Goal: Communication & Community: Participate in discussion

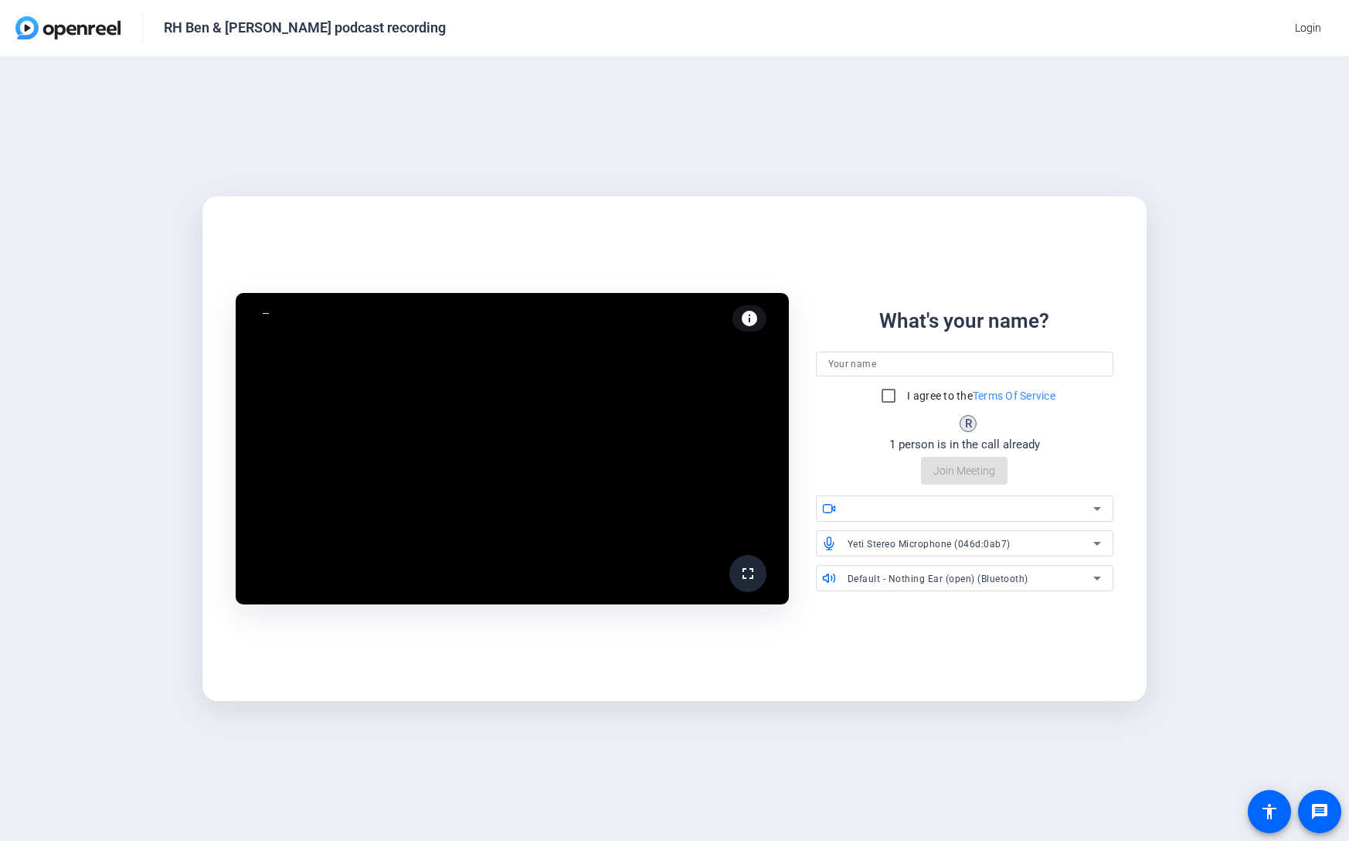
click at [879, 511] on div at bounding box center [971, 508] width 246 height 19
click at [981, 646] on mat-card "initializing fullscreen info Test your audio and video What's your name? I agre…" at bounding box center [674, 448] width 944 height 505
click at [914, 362] on input at bounding box center [964, 364] width 273 height 19
type input "[PERSON_NAME]"
click at [887, 393] on input "I agree to the Terms Of Service" at bounding box center [888, 395] width 31 height 31
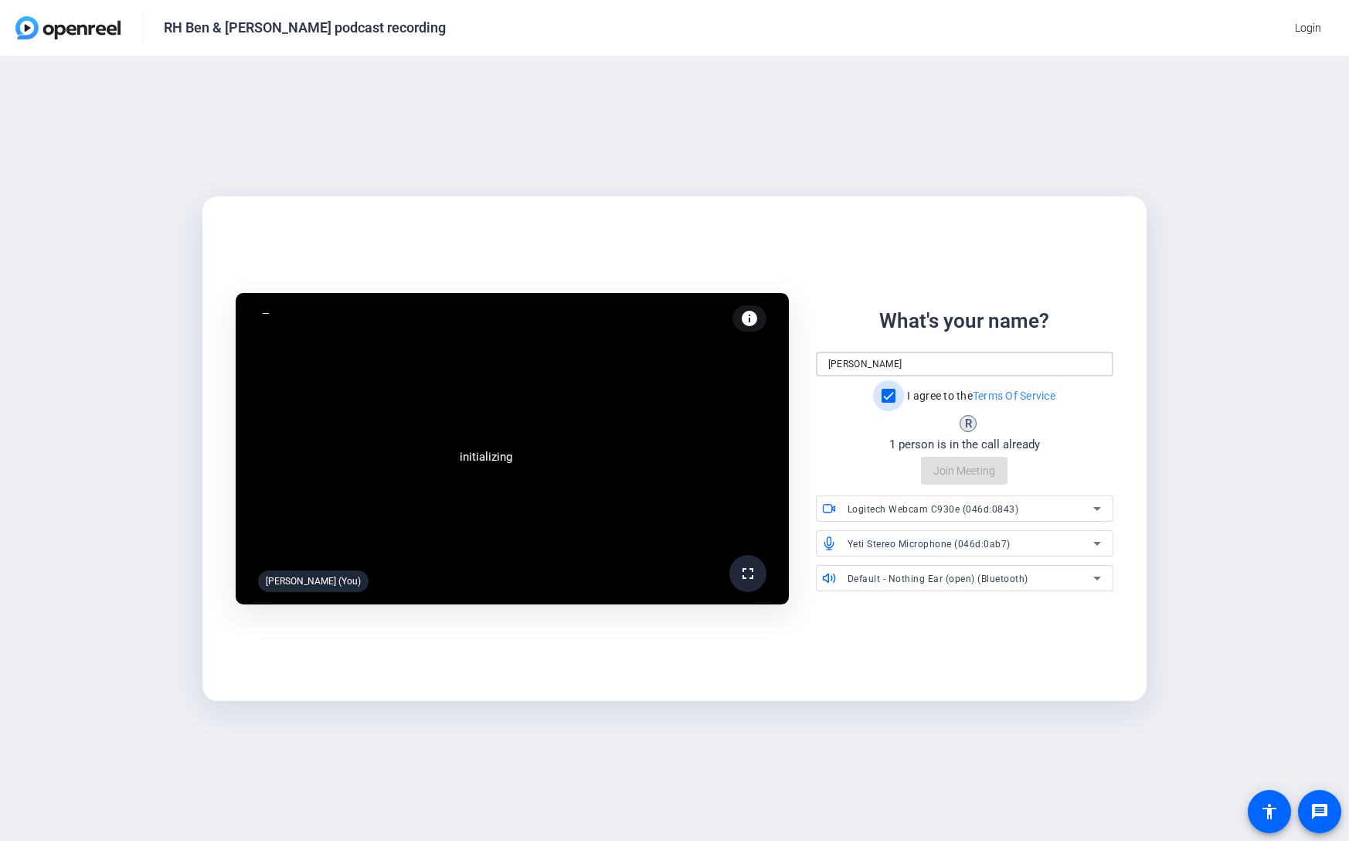
checkbox input "true"
click at [958, 470] on div "What's your name? Ben Zanghi I agree to the Terms Of Service R 1 person is in t…" at bounding box center [964, 395] width 297 height 179
click at [943, 470] on div "What's your name? Ben Zanghi I agree to the Terms Of Service R 1 person is in t…" at bounding box center [964, 395] width 297 height 179
click at [755, 321] on mat-icon "info" at bounding box center [749, 318] width 19 height 19
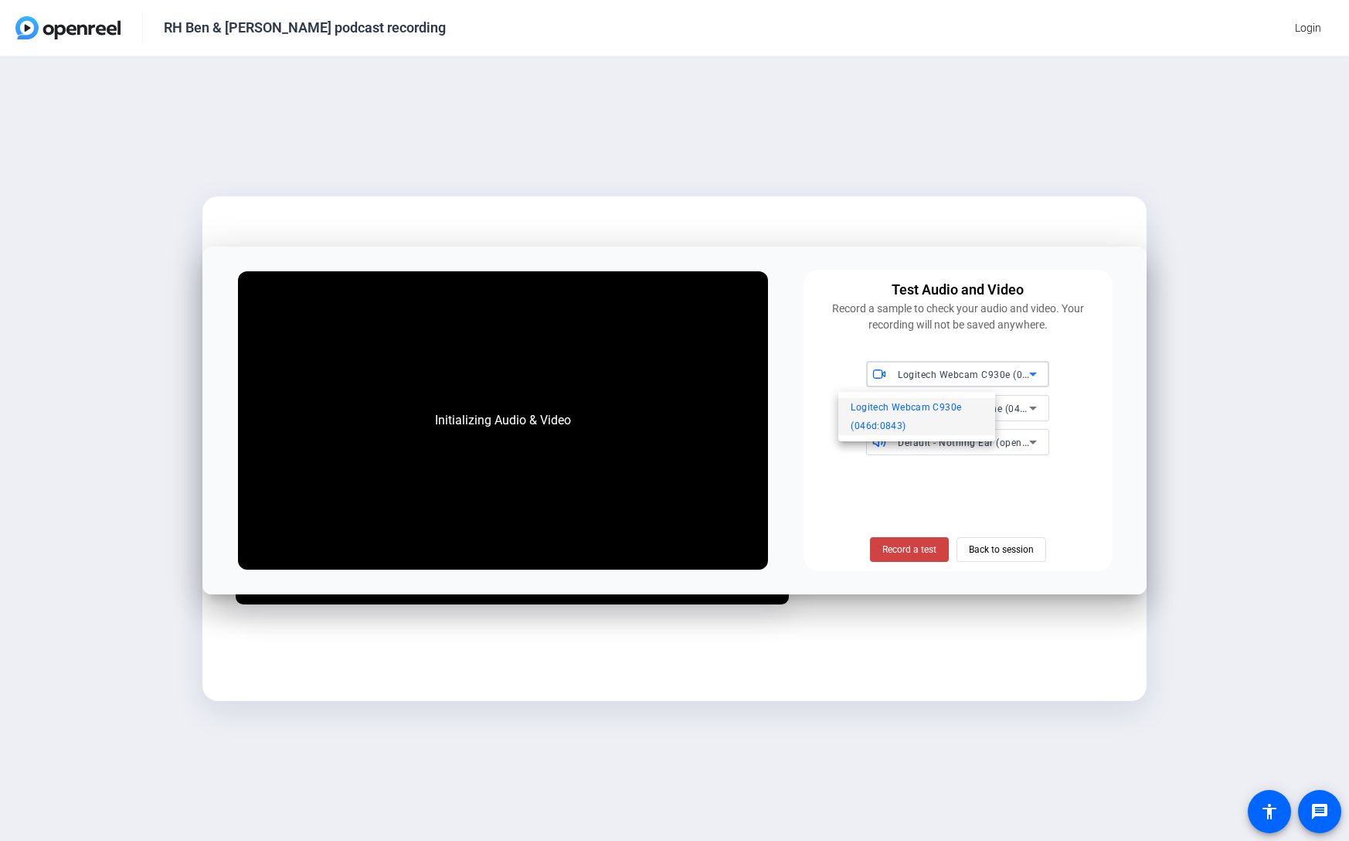
click at [848, 467] on div at bounding box center [674, 420] width 1349 height 841
click at [998, 551] on span "Back to session" at bounding box center [1001, 549] width 65 height 29
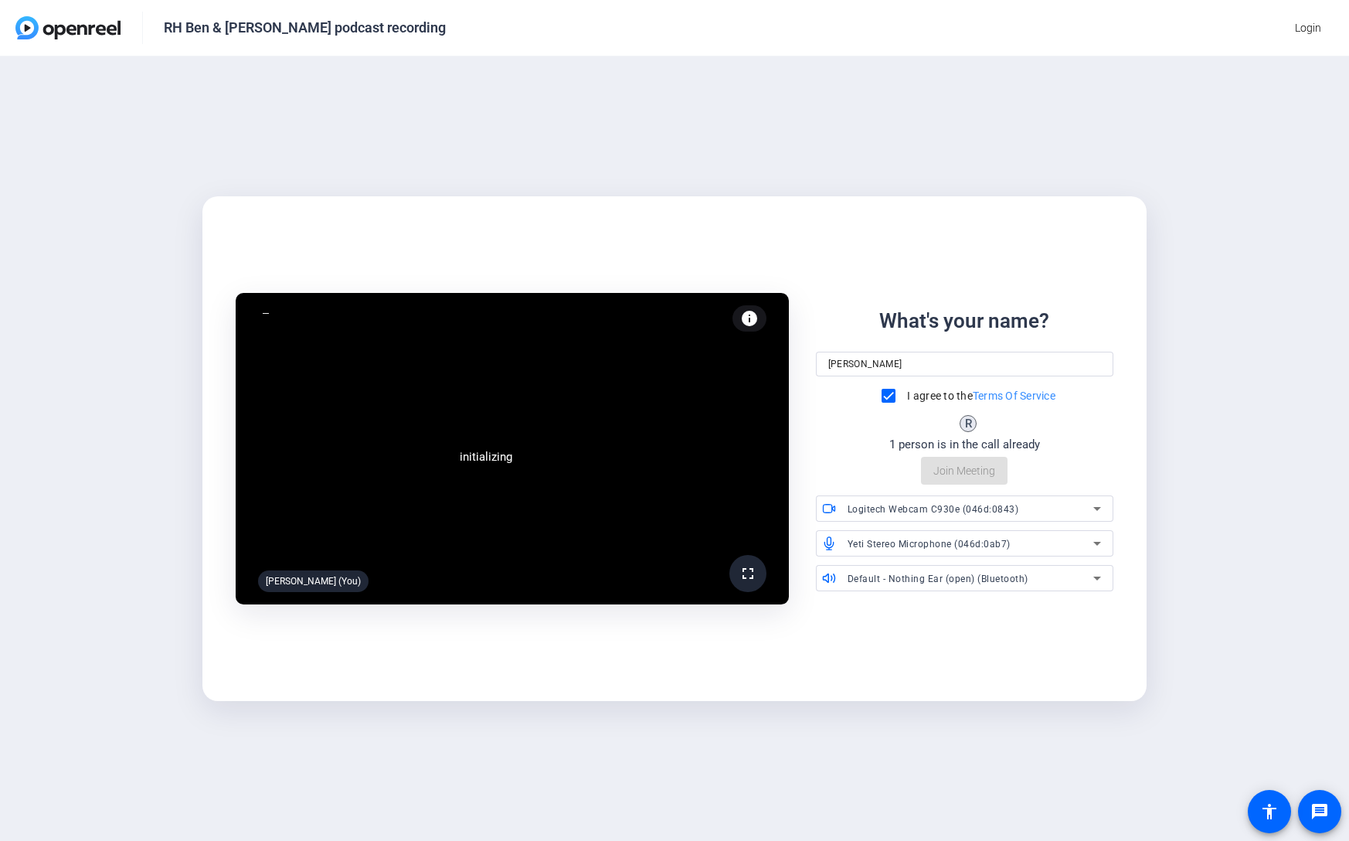
click at [561, 452] on video at bounding box center [512, 448] width 552 height 311
click at [267, 313] on div at bounding box center [267, 313] width 1 height 1
click at [980, 471] on div "What's your name? Ben Zanghi I agree to the Terms Of Service R 1 person is in t…" at bounding box center [964, 395] width 297 height 179
click at [972, 504] on span "Logitech Webcam C930e (046d:0843)" at bounding box center [934, 509] width 172 height 11
click at [972, 504] on div at bounding box center [674, 420] width 1349 height 841
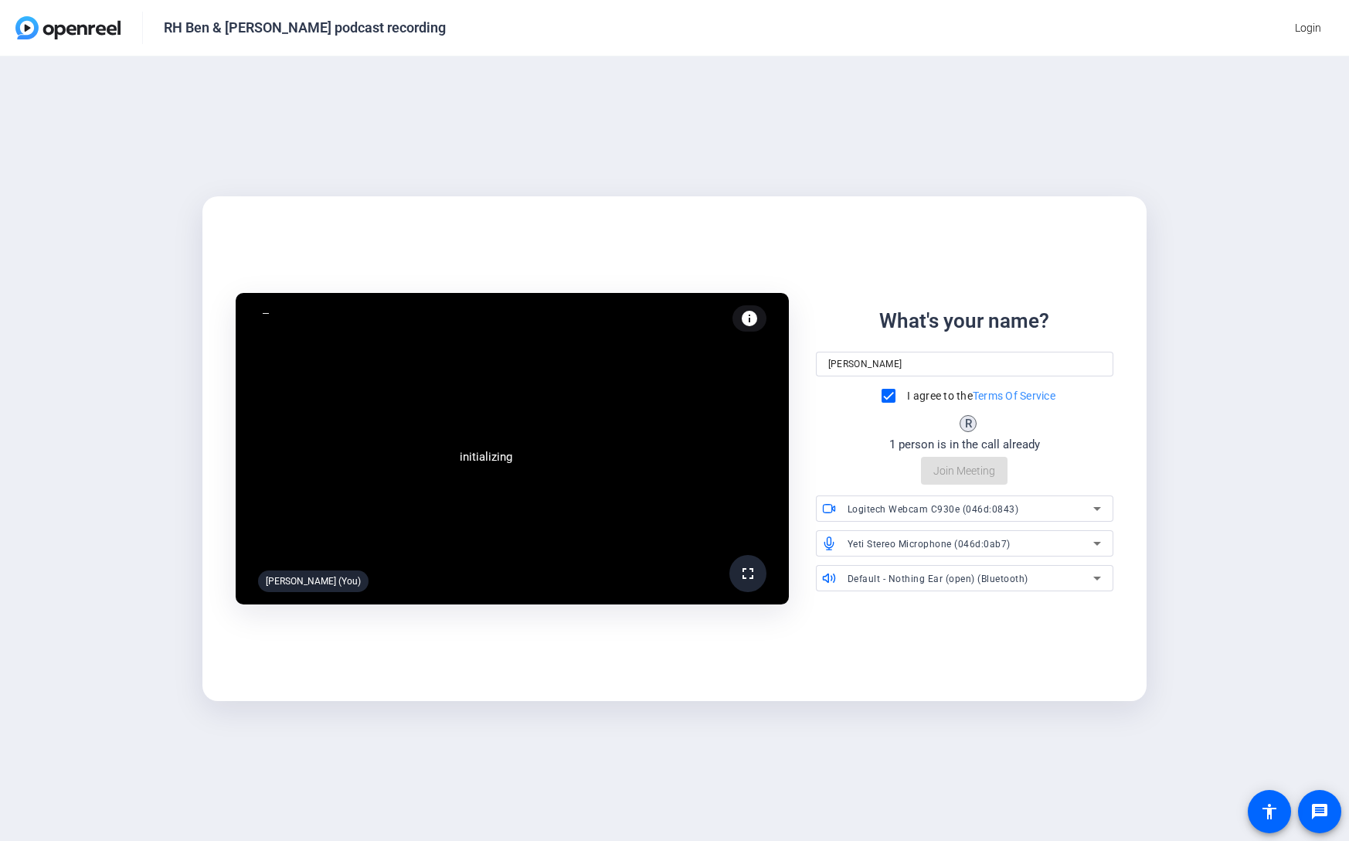
click at [977, 536] on div "Yeti Stereo Microphone (046d:0ab7)" at bounding box center [971, 543] width 246 height 19
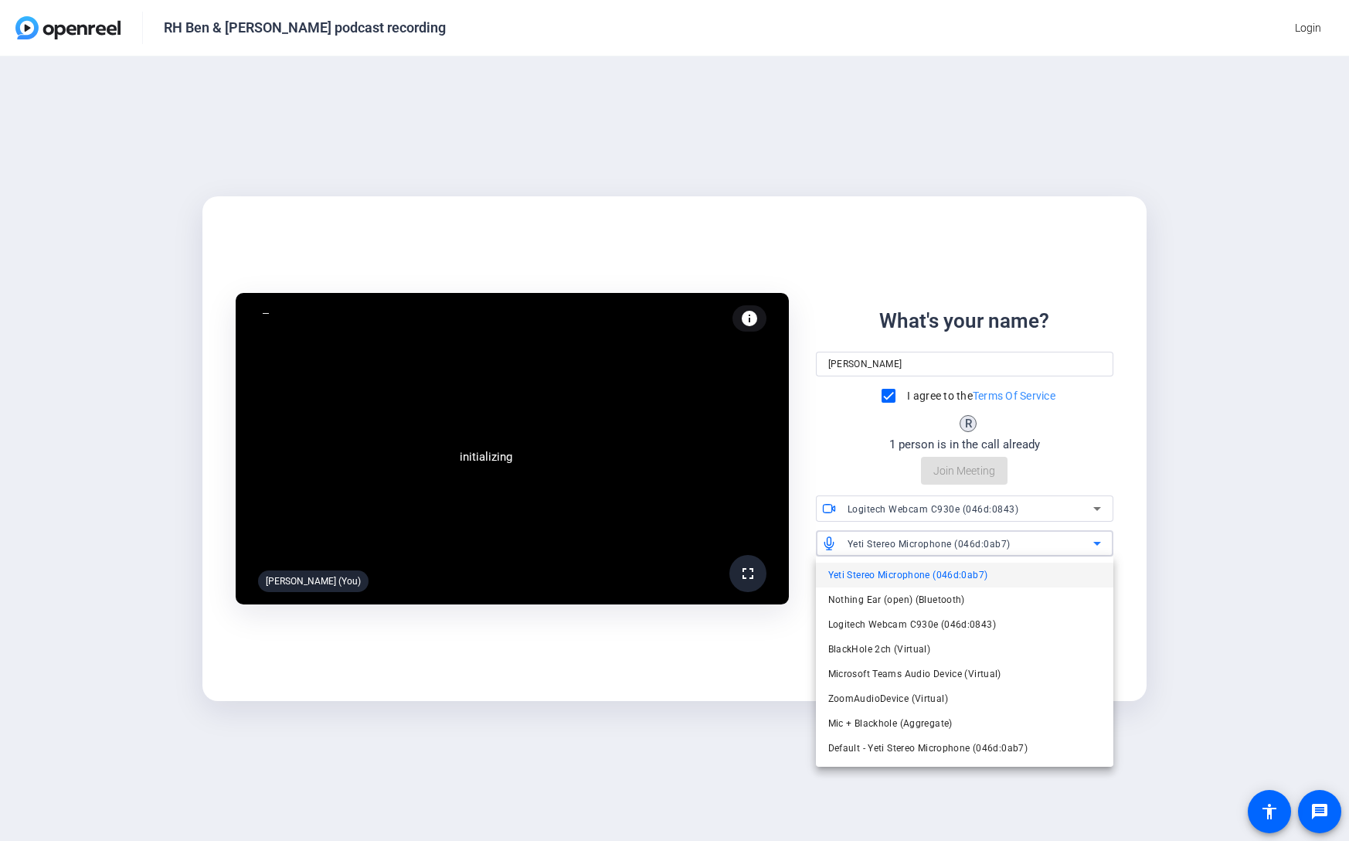
click at [977, 536] on div at bounding box center [674, 420] width 1349 height 841
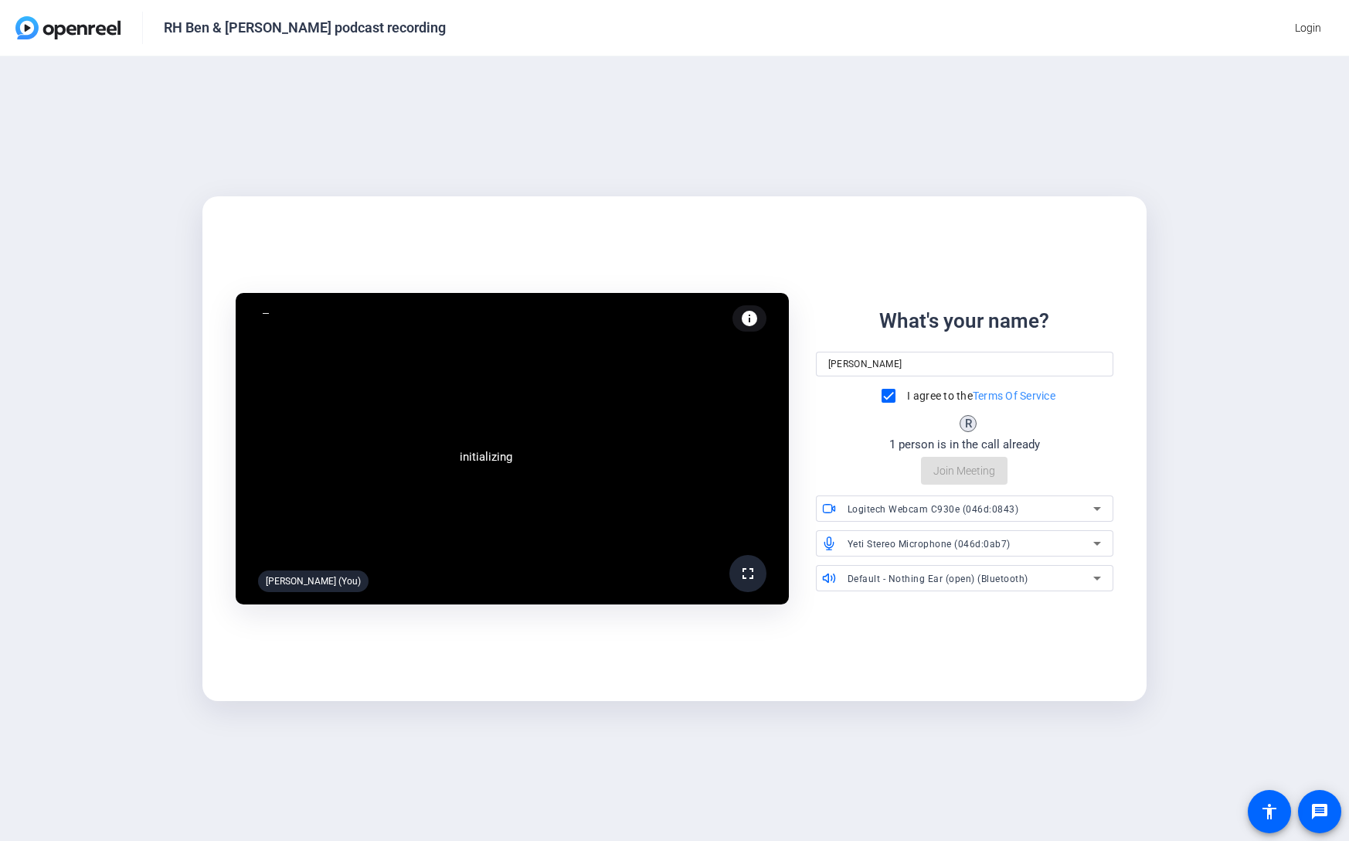
click at [1018, 708] on div "initializing fullscreen Ben Zanghi (You) info Test your audio and video What's …" at bounding box center [674, 448] width 1349 height 784
click at [872, 264] on mat-card-content "initializing fullscreen Ben Zanghi (You) info Test your audio and video What's …" at bounding box center [674, 449] width 944 height 378
click at [498, 459] on span "initializing" at bounding box center [486, 457] width 53 height 14
click at [272, 308] on div at bounding box center [265, 312] width 15 height 15
click at [898, 546] on div at bounding box center [971, 543] width 246 height 19
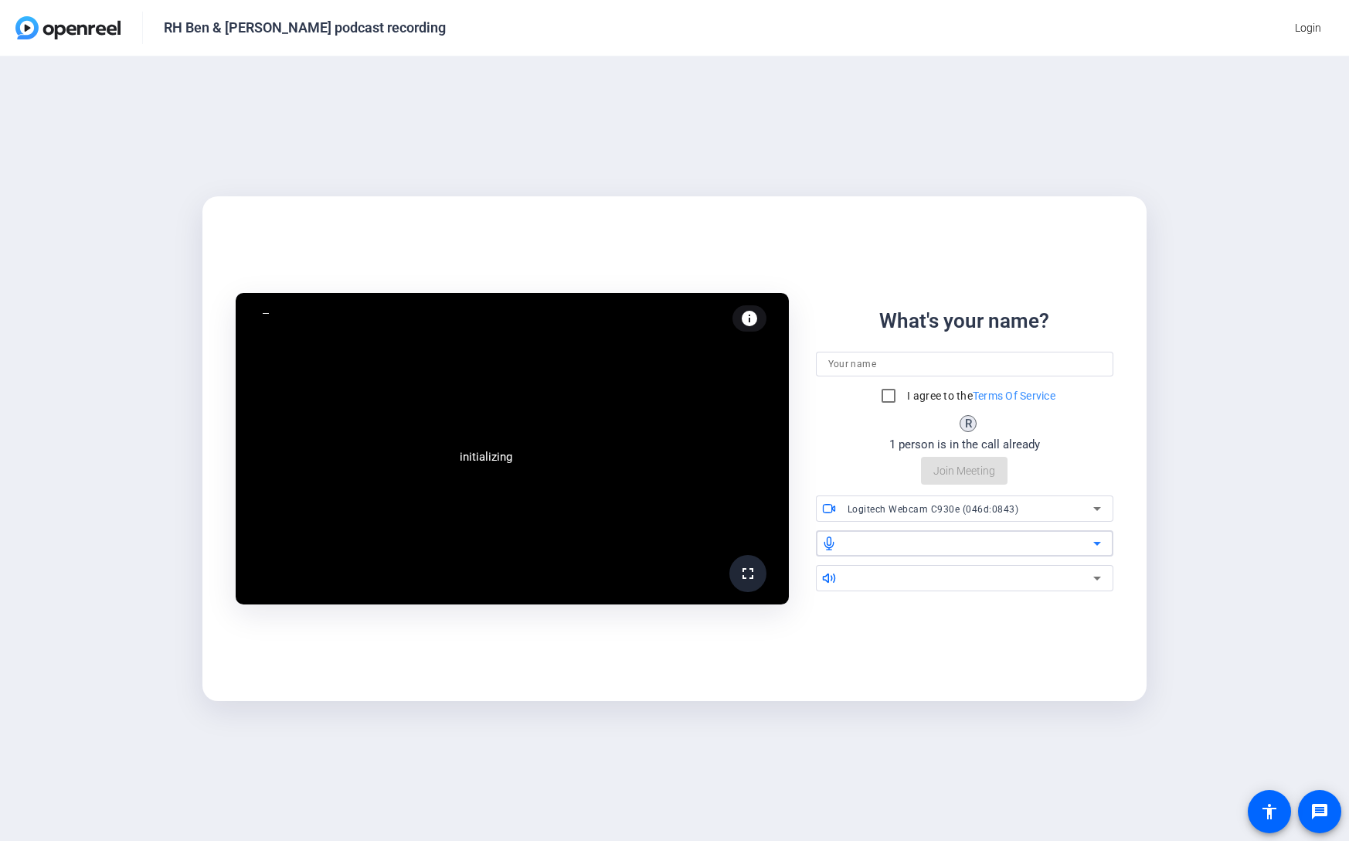
click at [906, 547] on div at bounding box center [971, 543] width 246 height 19
click at [1307, 22] on span "Login" at bounding box center [1308, 28] width 26 height 16
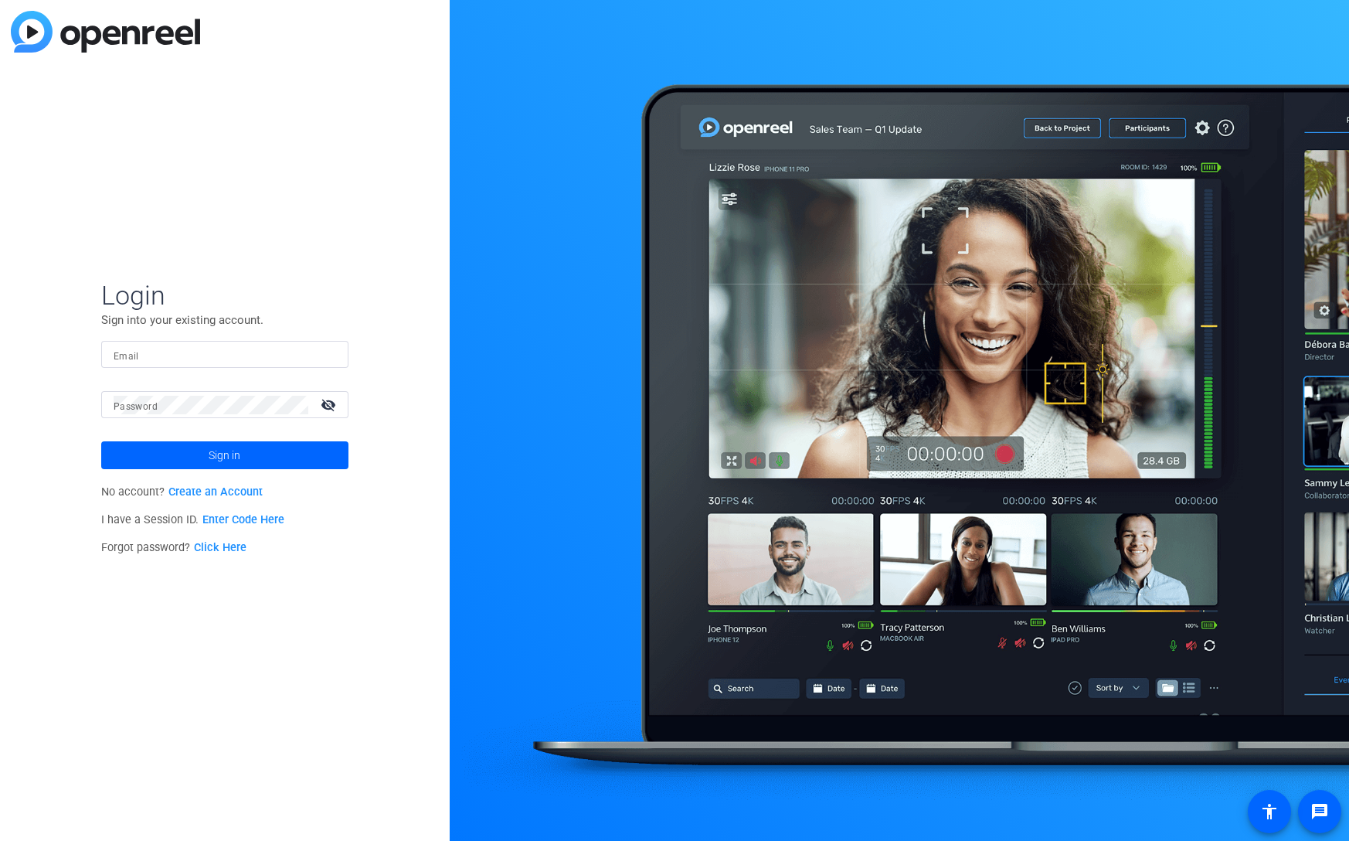
click at [252, 521] on link "Enter Code Here" at bounding box center [243, 519] width 82 height 13
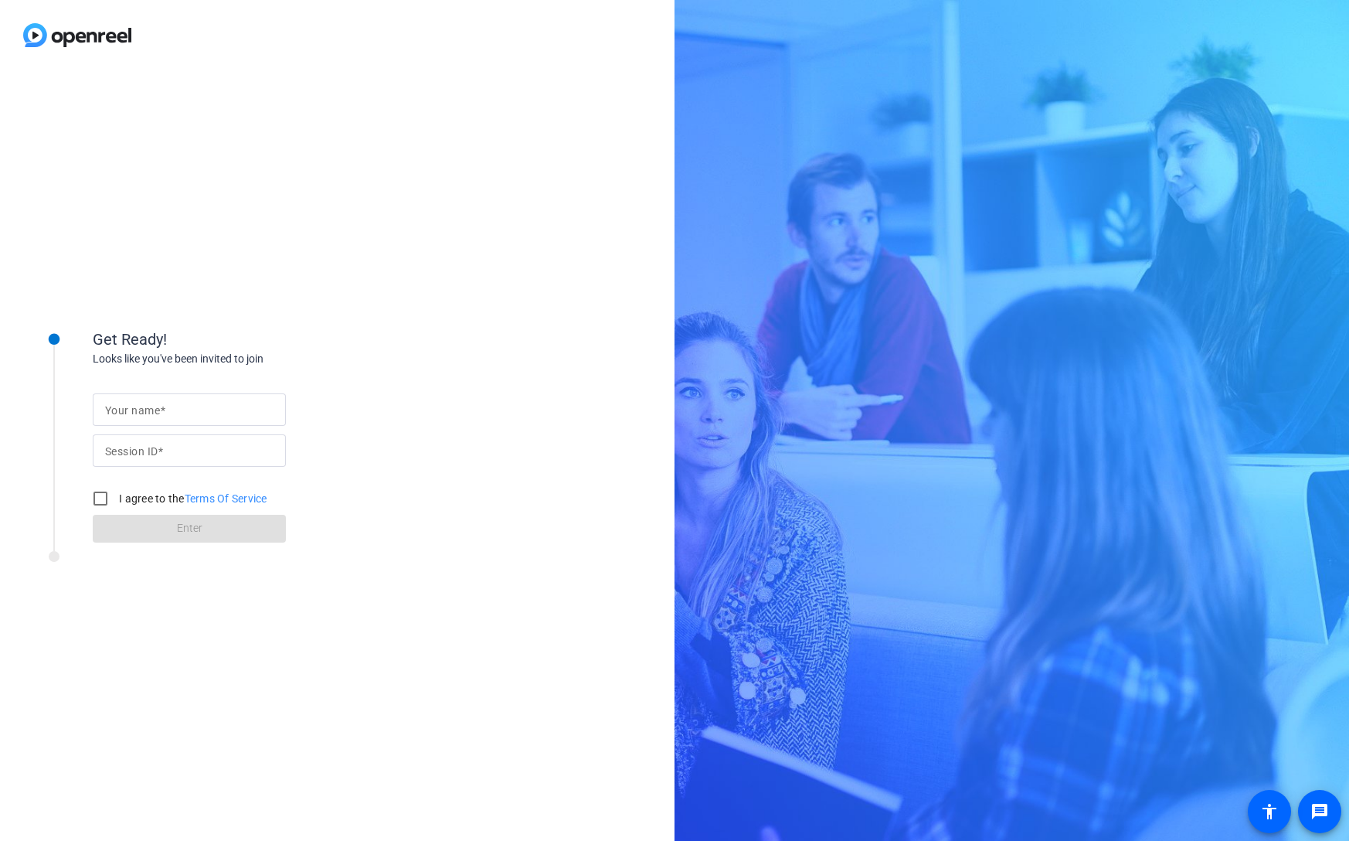
click at [165, 421] on div at bounding box center [189, 409] width 168 height 32
type input "[PERSON_NAME]"
click at [166, 454] on input "Session ID" at bounding box center [189, 450] width 168 height 19
paste input "bf70363d09ef6e95"
type input "bf70363d09ef6e95"
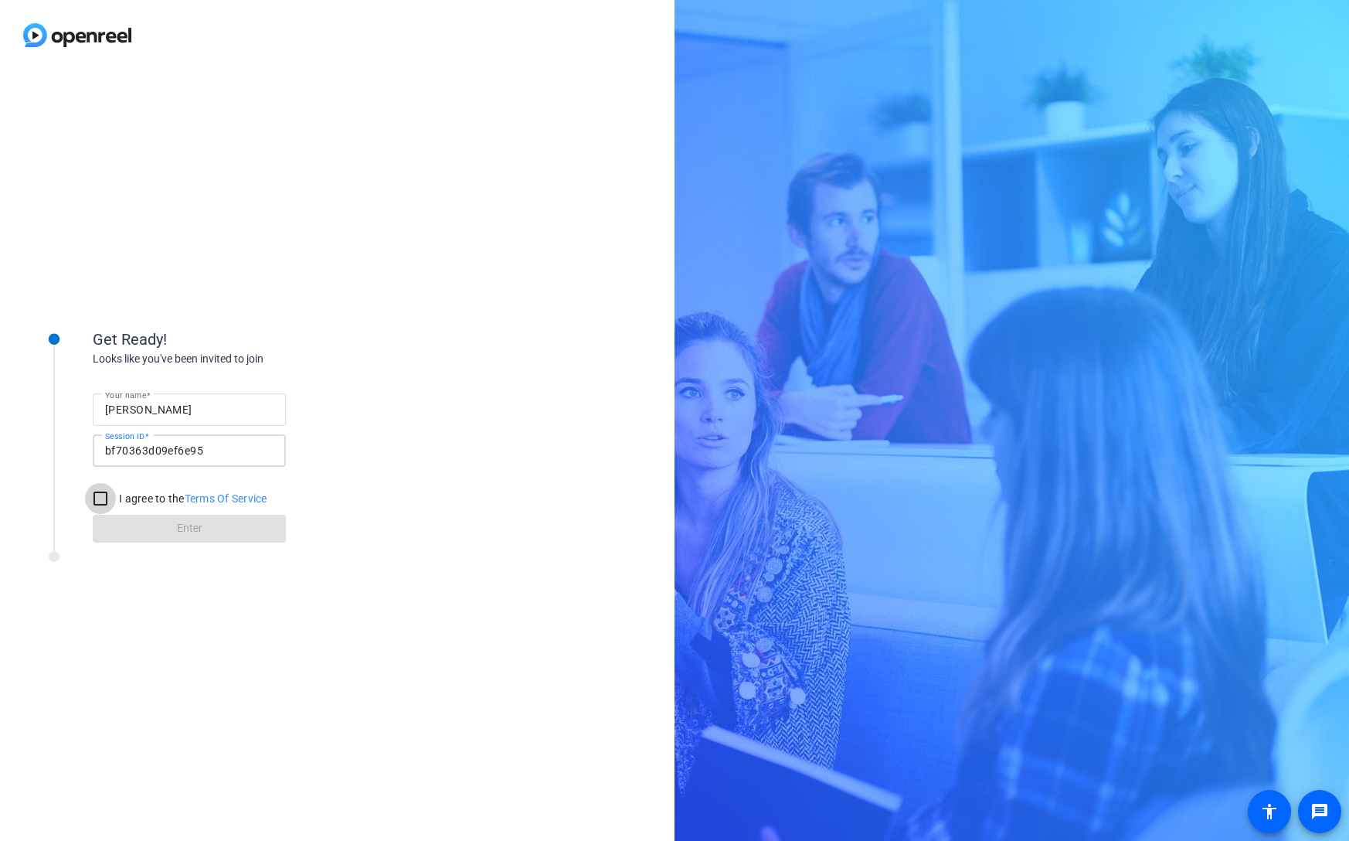
click at [97, 499] on input "I agree to the Terms Of Service" at bounding box center [100, 498] width 31 height 31
checkbox input "true"
click at [191, 526] on span "Enter" at bounding box center [189, 528] width 25 height 16
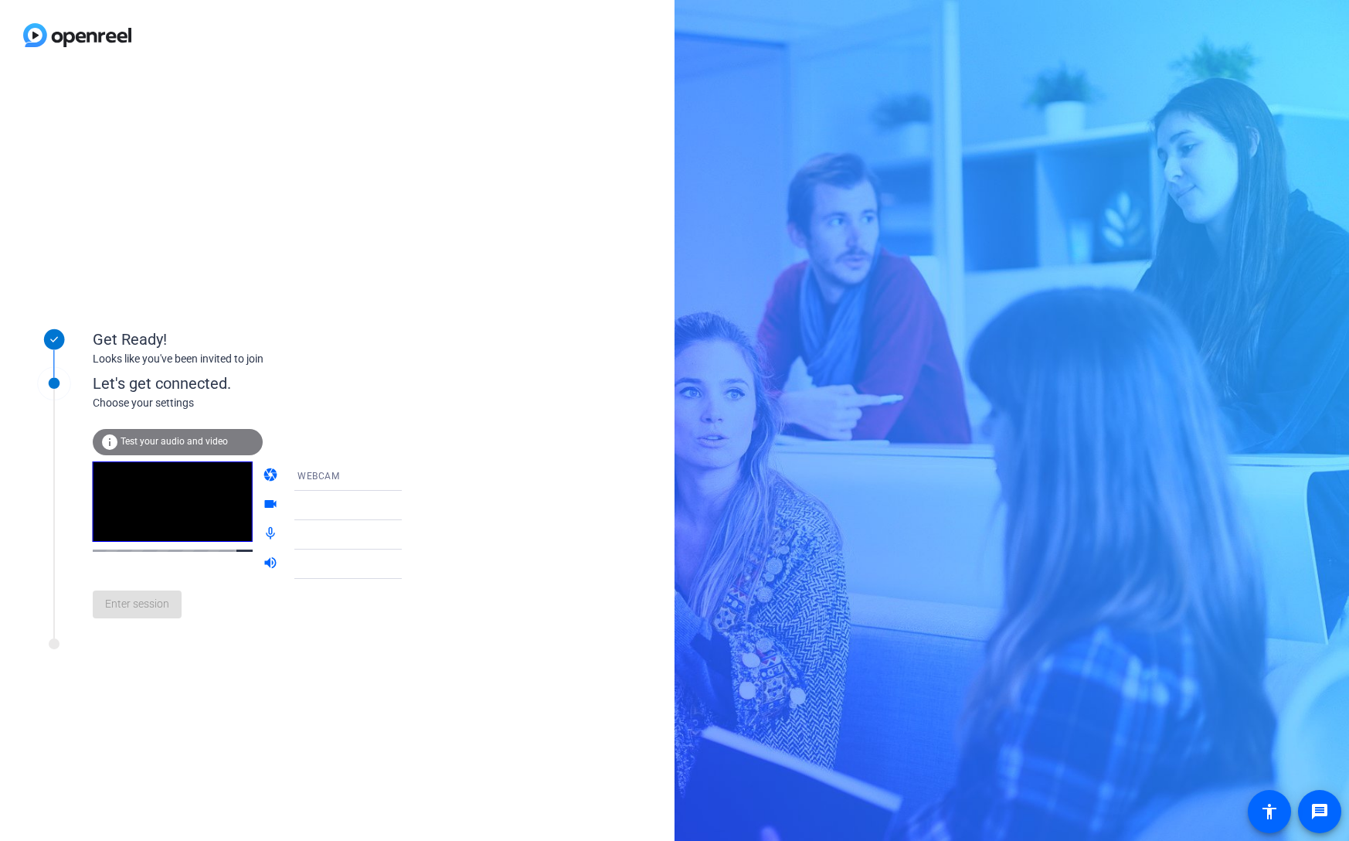
click at [319, 473] on span "WEBCAM" at bounding box center [318, 476] width 42 height 11
click at [319, 473] on div at bounding box center [674, 420] width 1349 height 841
click at [323, 503] on div at bounding box center [354, 505] width 115 height 19
click at [413, 505] on icon at bounding box center [417, 506] width 8 height 4
click at [369, 530] on div at bounding box center [354, 534] width 115 height 19
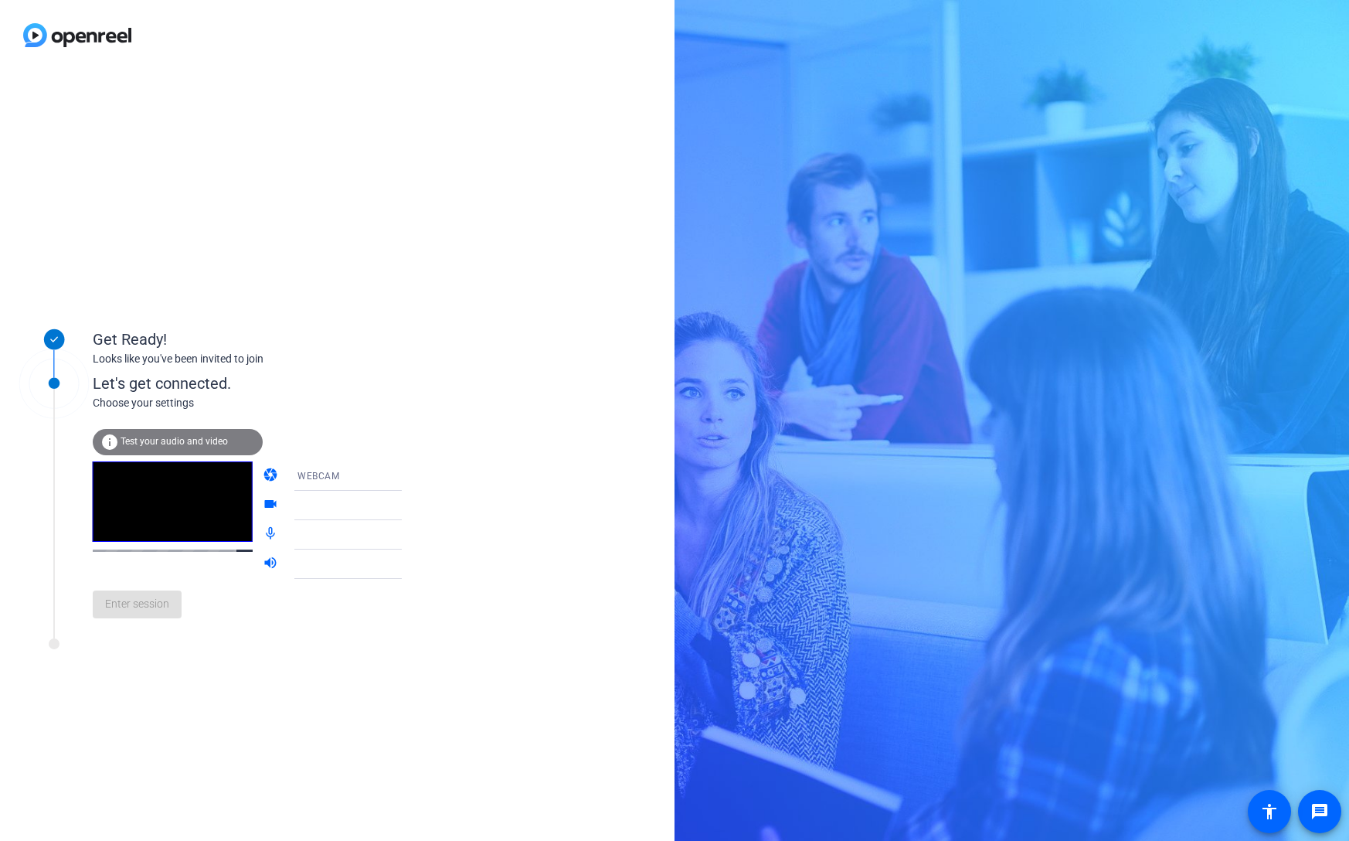
click at [371, 535] on div at bounding box center [354, 534] width 115 height 19
click at [167, 439] on span "Test your audio and video" at bounding box center [174, 441] width 107 height 11
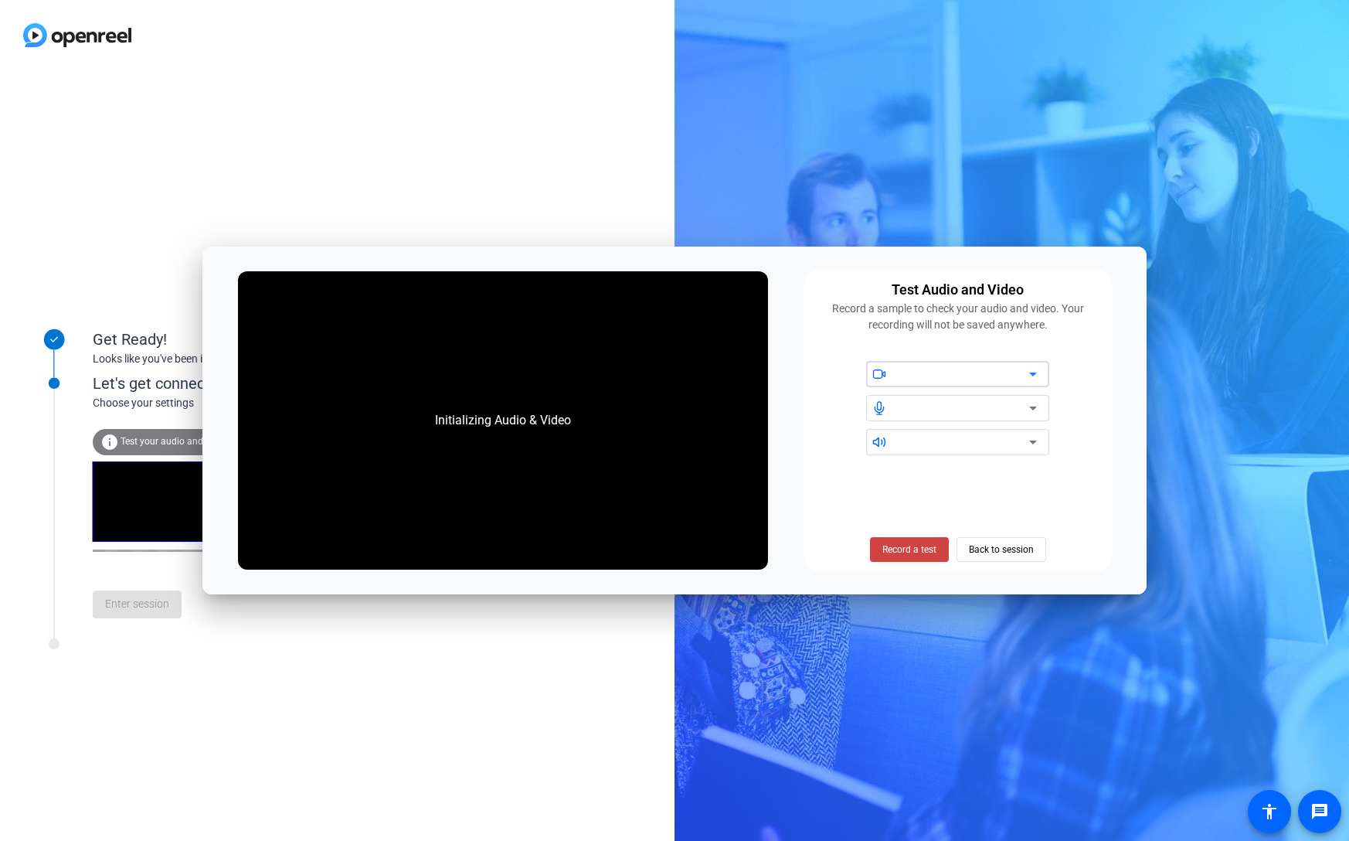
click at [918, 376] on div at bounding box center [963, 374] width 131 height 19
click at [989, 552] on span "Back to session" at bounding box center [1001, 549] width 65 height 29
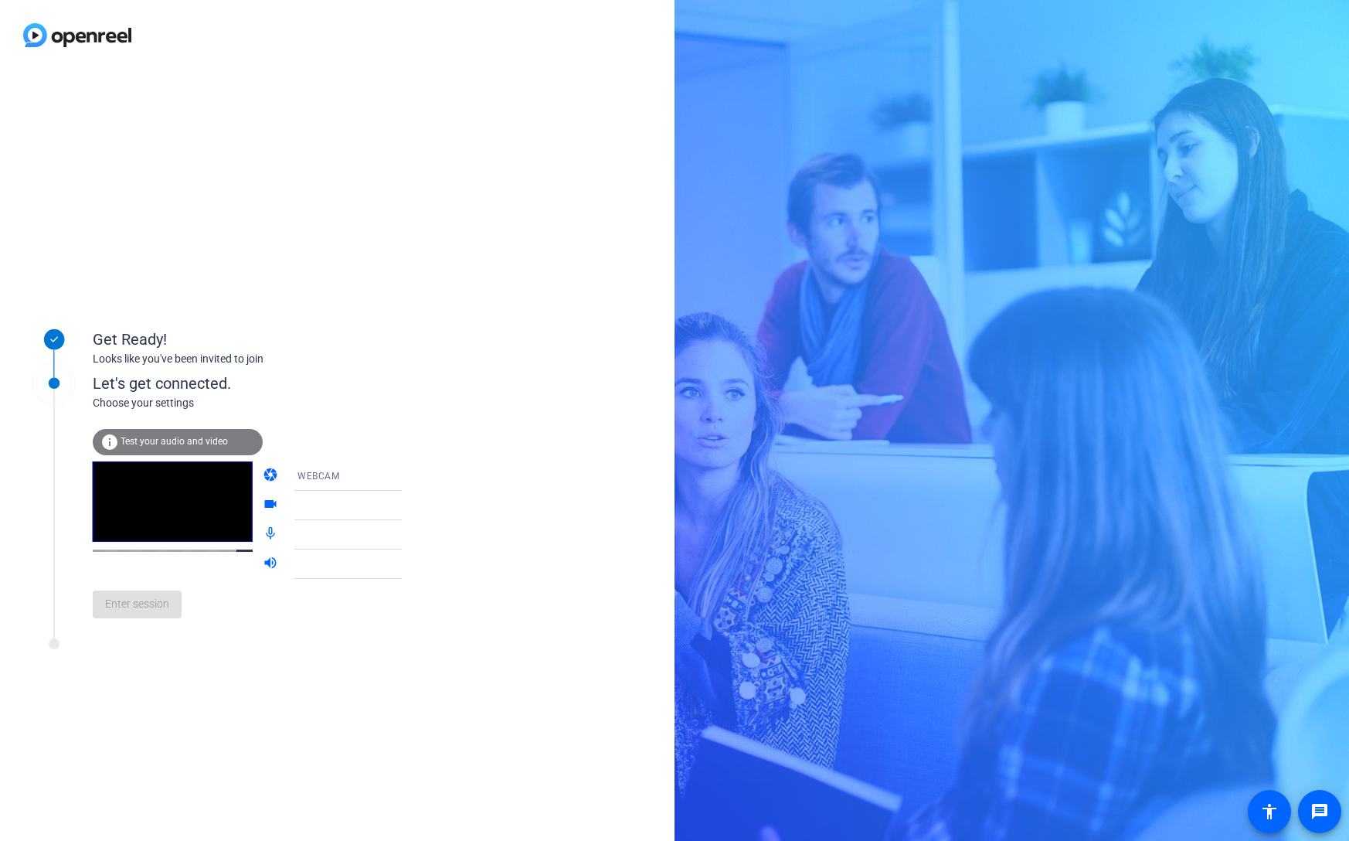
click at [159, 623] on div "Enter session" at bounding box center [263, 604] width 341 height 51
click at [113, 175] on div "Get Ready! Looks like you've been invited to join Let's get connected. Choose y…" at bounding box center [337, 455] width 675 height 770
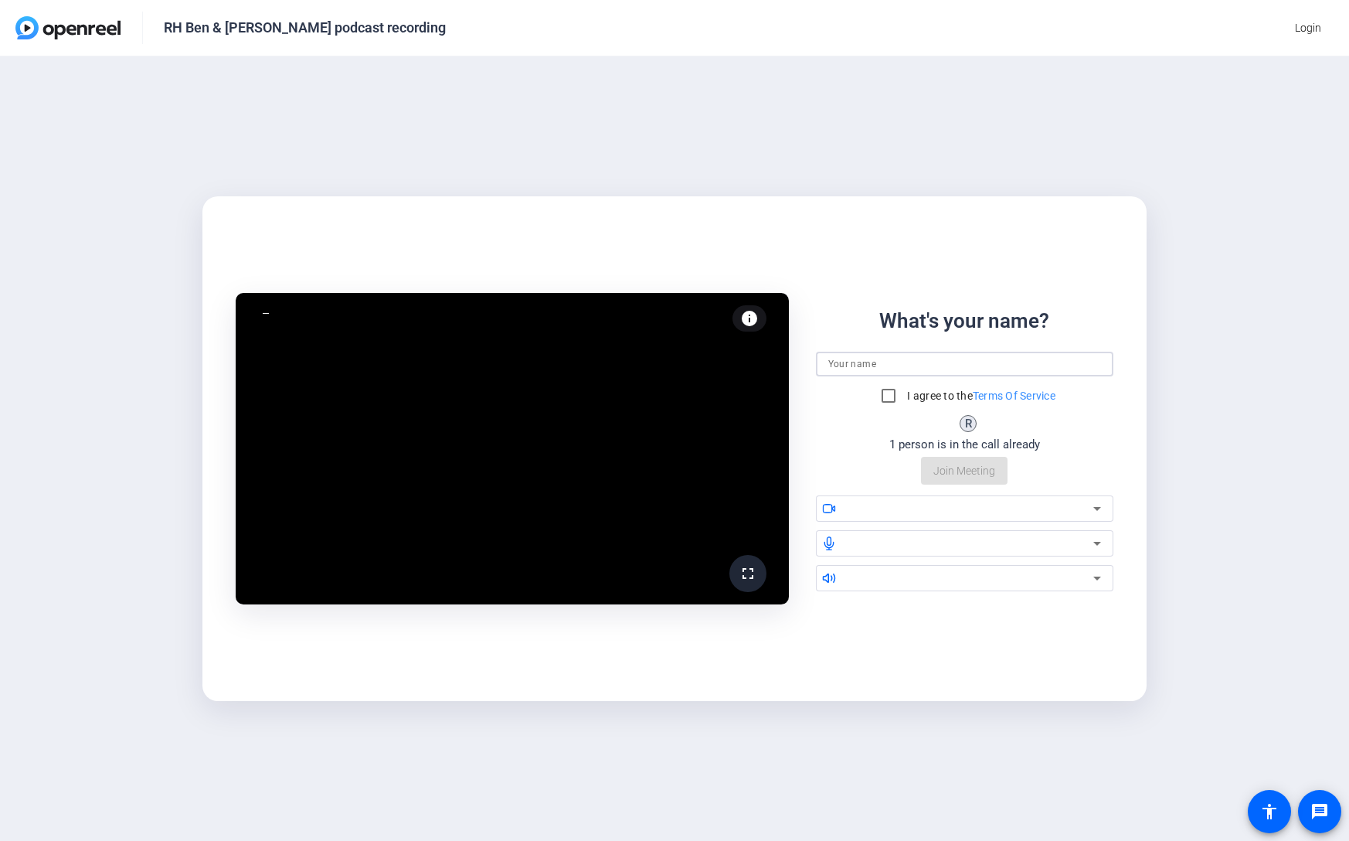
click at [838, 366] on input at bounding box center [964, 364] width 273 height 19
click at [894, 513] on div at bounding box center [971, 508] width 246 height 19
click at [868, 359] on input at bounding box center [964, 364] width 273 height 19
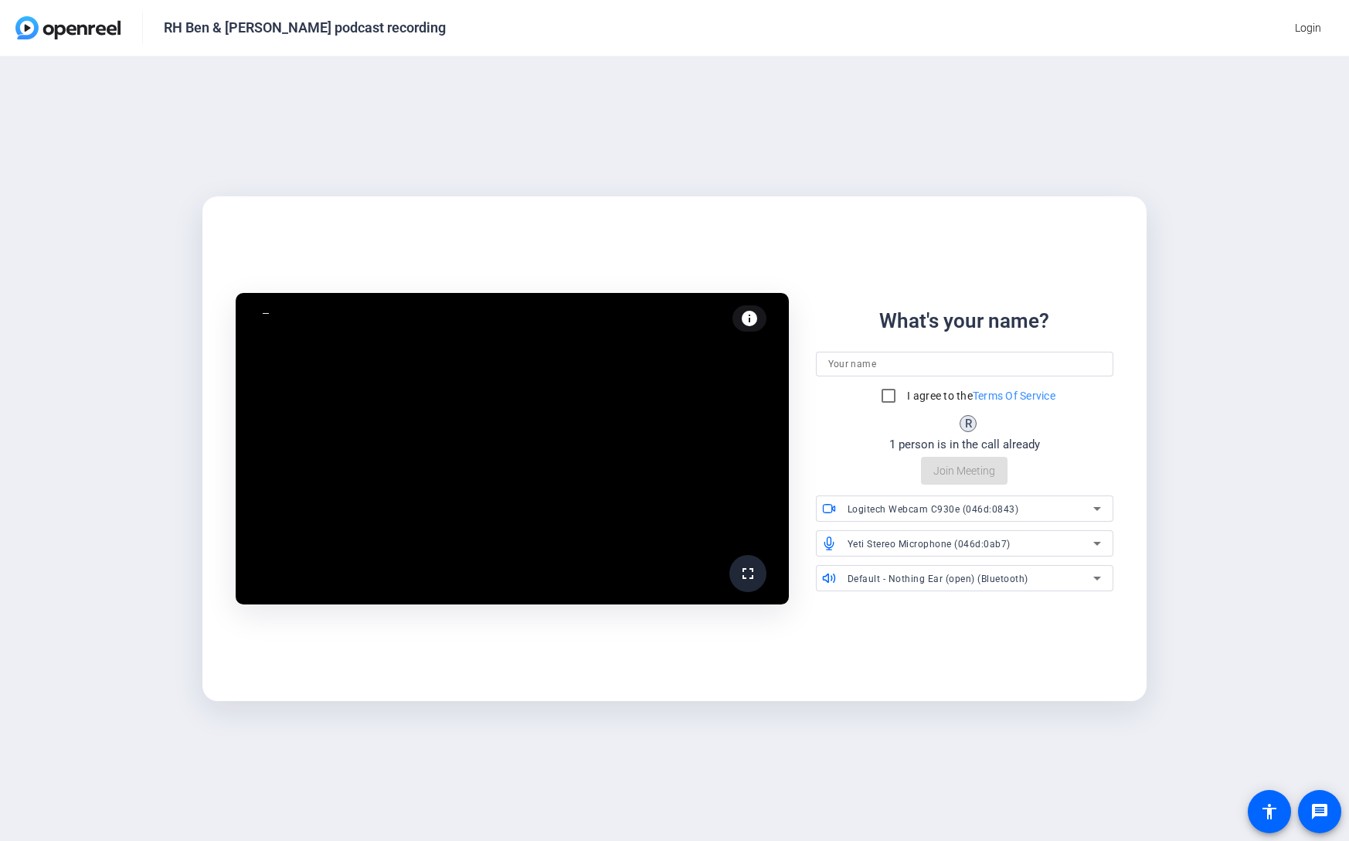
click at [869, 365] on input at bounding box center [964, 364] width 273 height 19
type input "[PERSON_NAME]"
click at [891, 396] on input "I agree to the Terms Of Service" at bounding box center [888, 395] width 31 height 31
checkbox input "true"
click at [966, 467] on span "Join Meeting" at bounding box center [964, 471] width 62 height 16
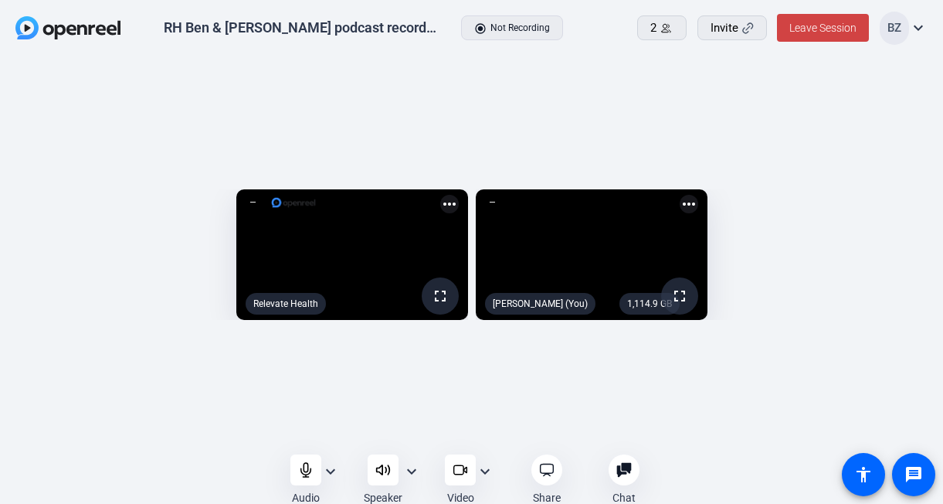
click at [329, 470] on mat-icon "expand_more" at bounding box center [330, 471] width 19 height 19
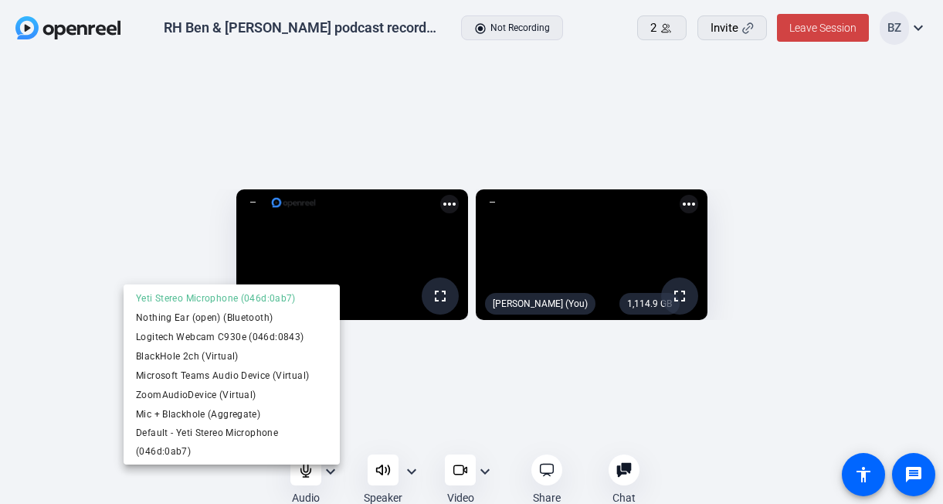
click at [414, 406] on div at bounding box center [471, 252] width 943 height 504
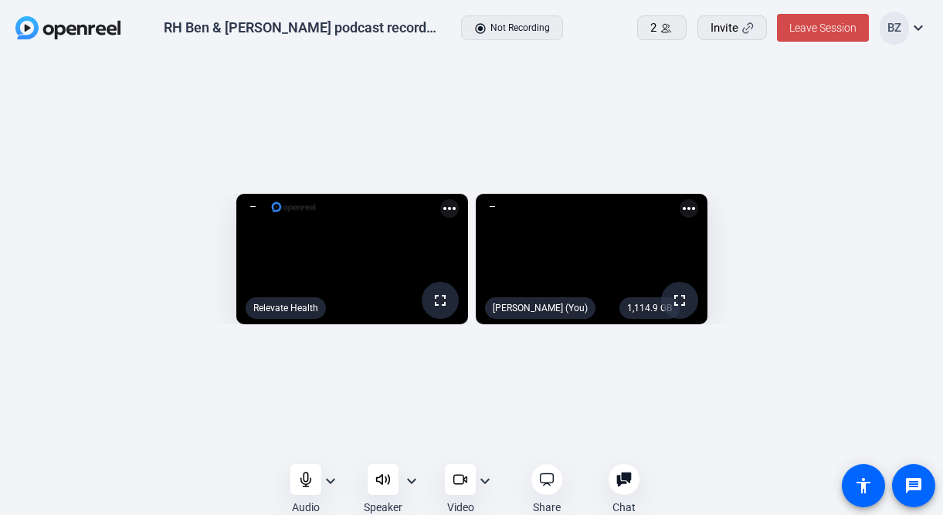
click at [814, 32] on span "Leave Session" at bounding box center [823, 28] width 67 height 12
